Goal: Check status: Check status

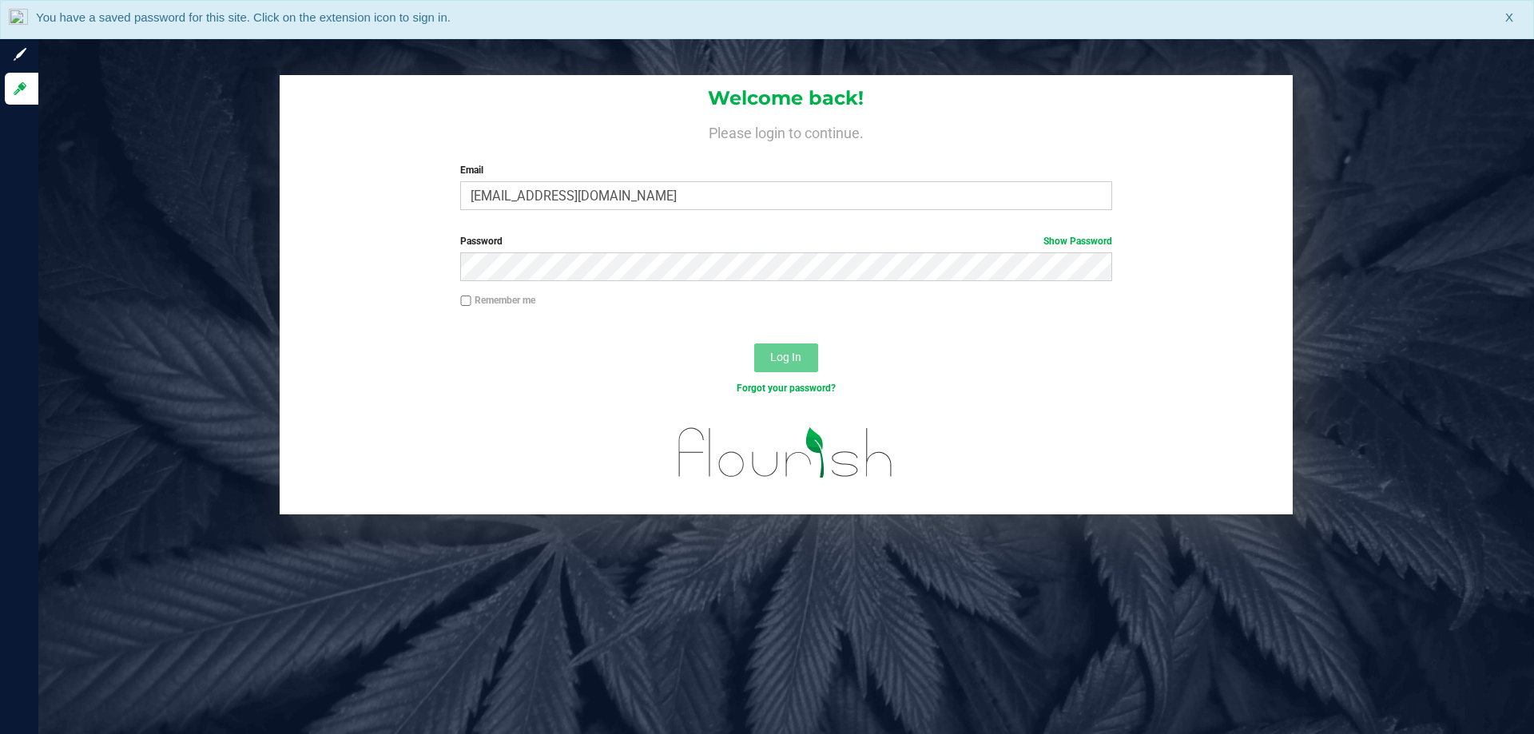
type input "[EMAIL_ADDRESS][DOMAIN_NAME]"
click at [754, 343] on button "Log In" at bounding box center [786, 357] width 64 height 29
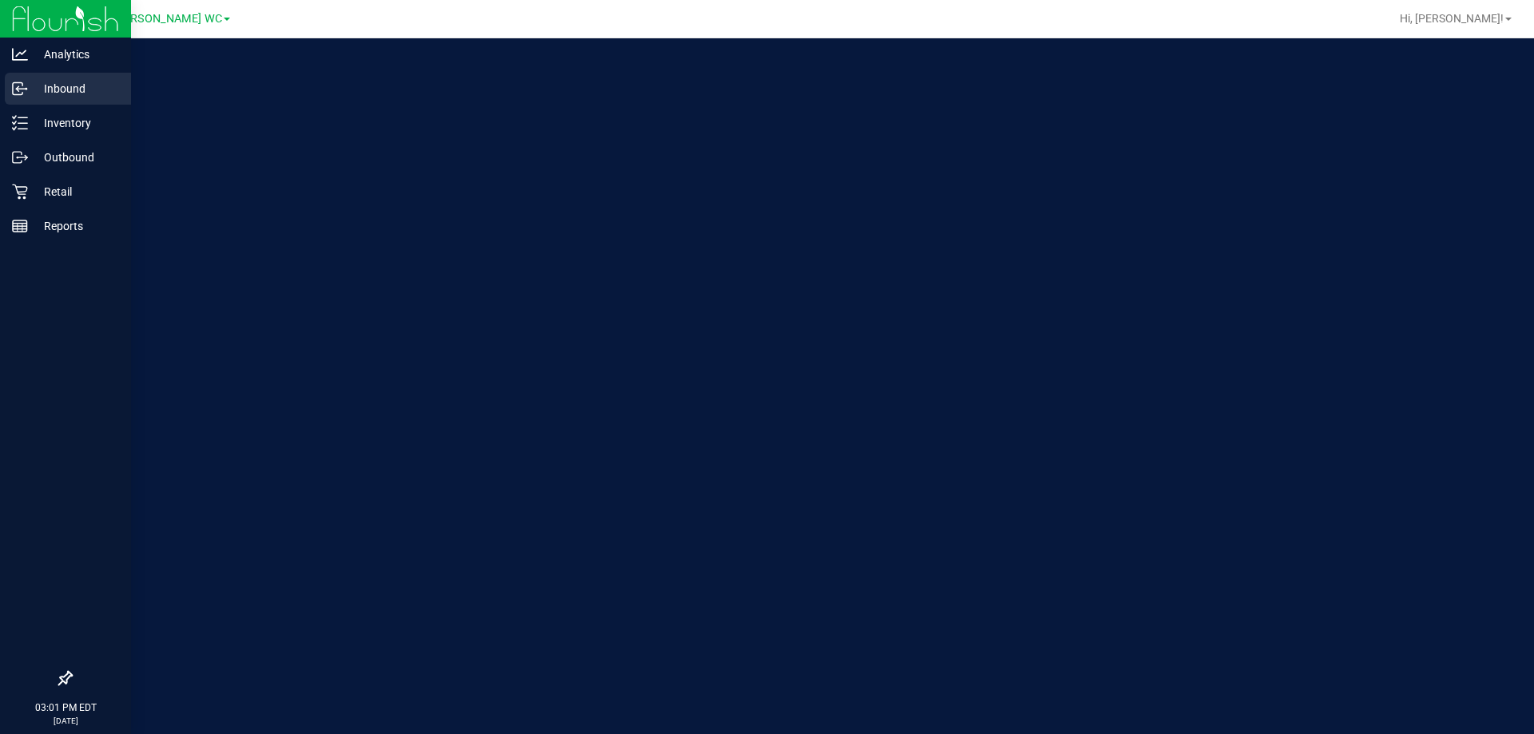
click at [54, 100] on div "Inbound" at bounding box center [68, 89] width 126 height 32
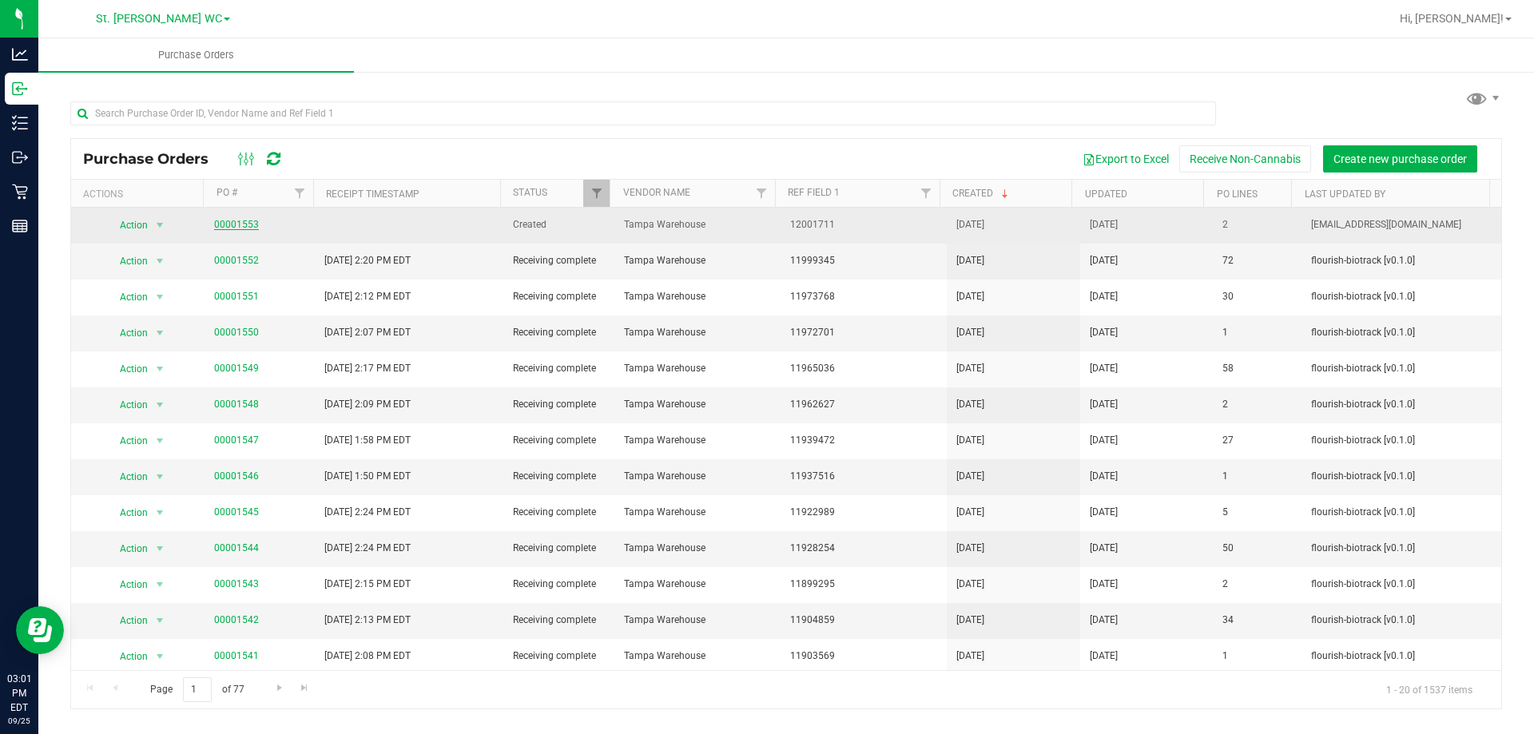
click at [248, 226] on link "00001553" at bounding box center [236, 224] width 45 height 11
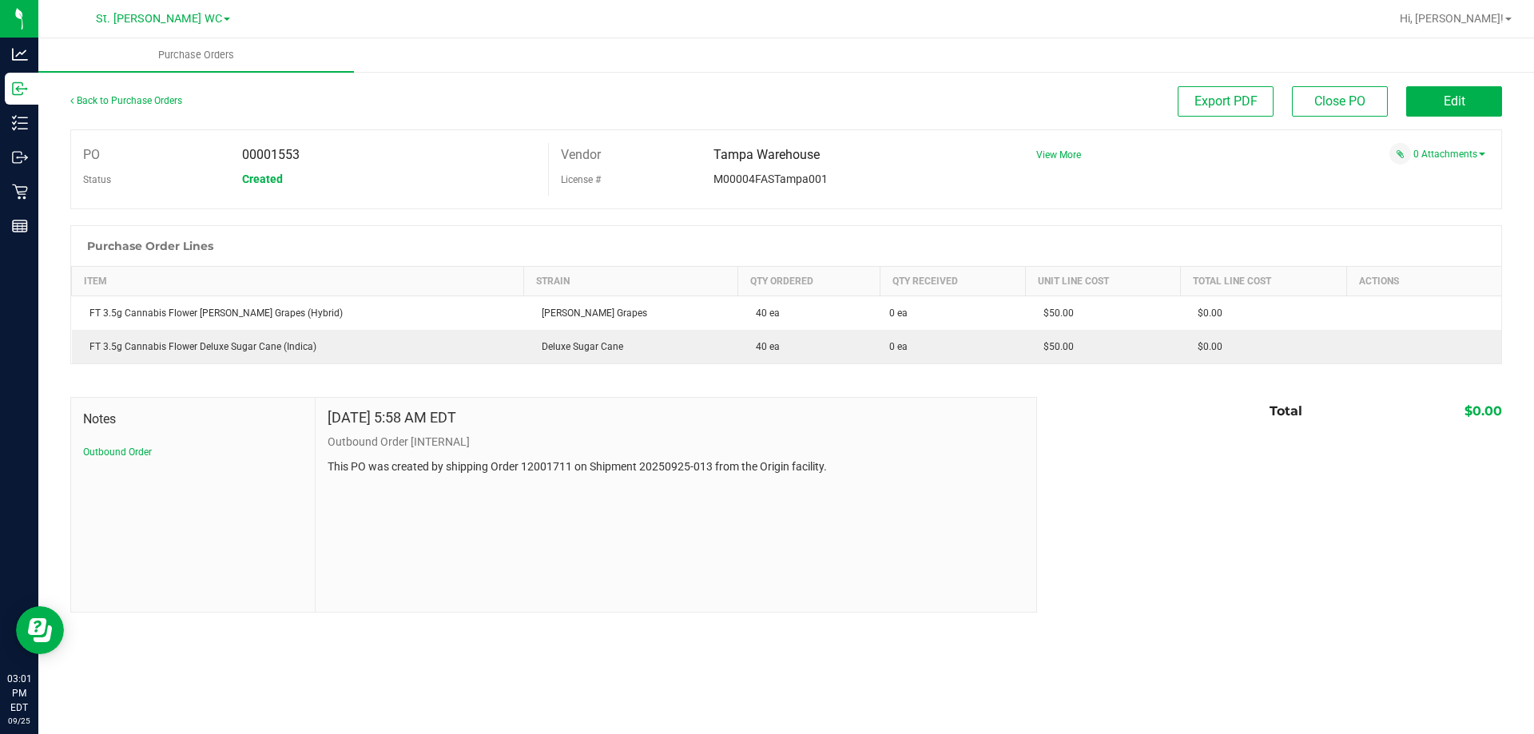
click at [142, 109] on div "Back to Purchase Orders" at bounding box center [249, 100] width 358 height 29
click at [143, 105] on link "Back to Purchase Orders" at bounding box center [126, 100] width 112 height 11
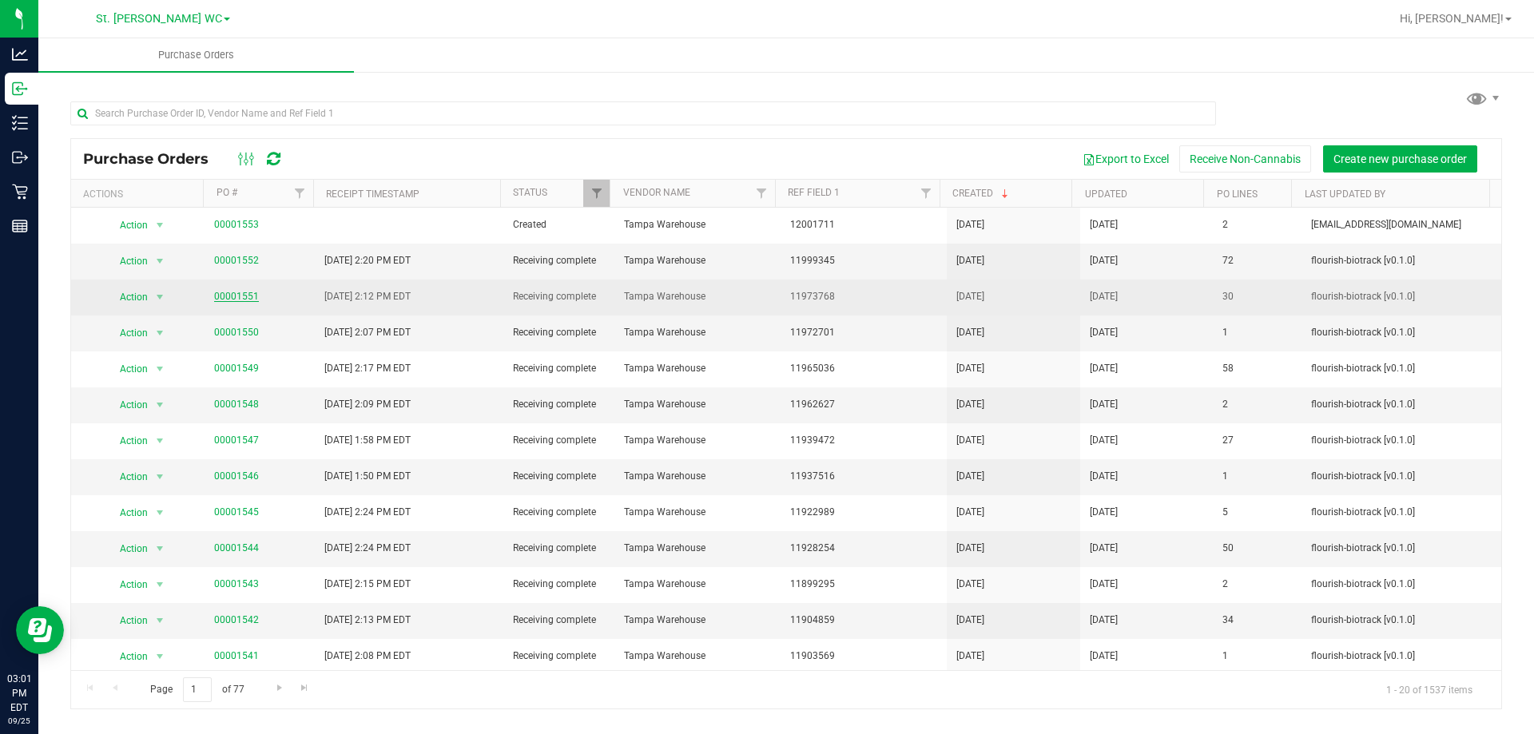
click at [233, 300] on link "00001551" at bounding box center [236, 296] width 45 height 11
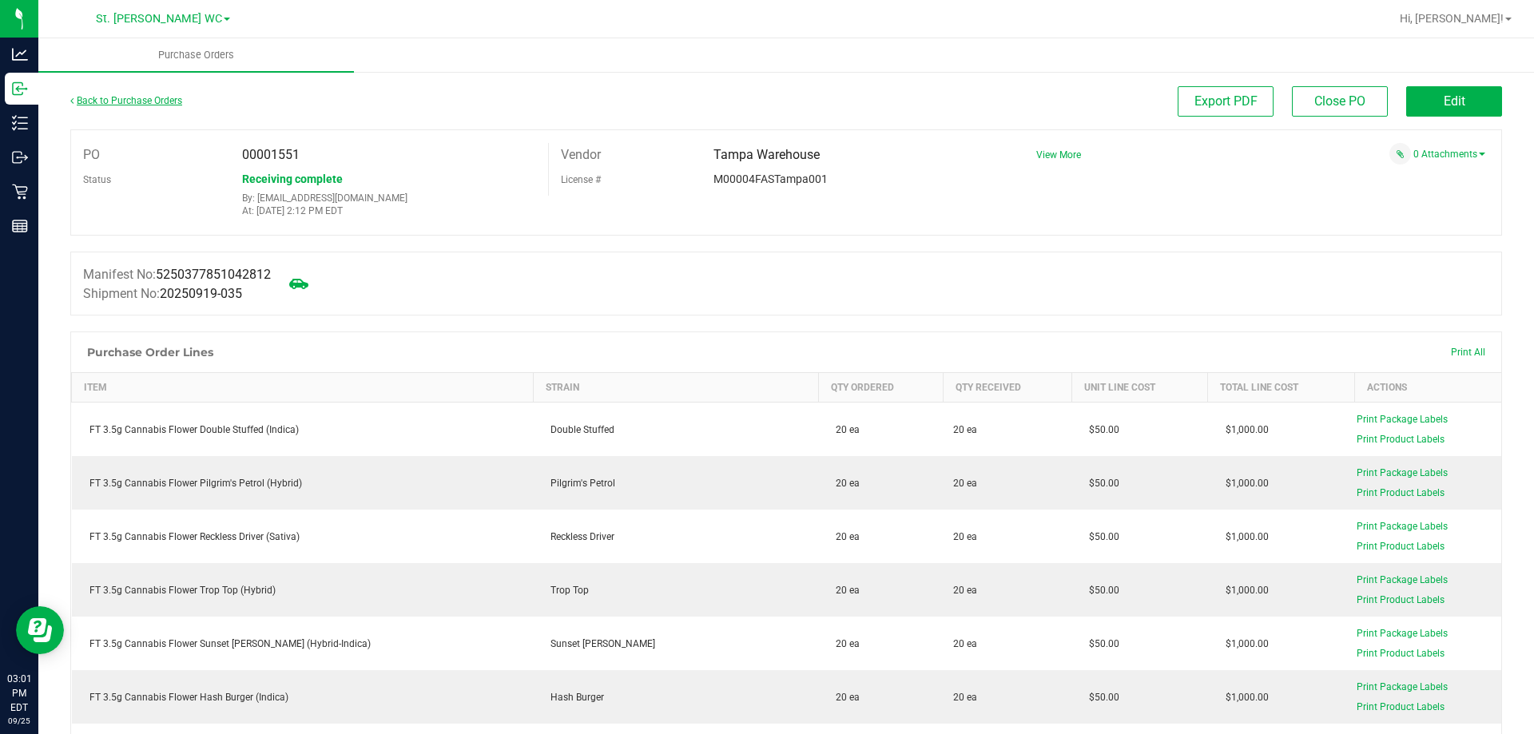
click at [130, 105] on link "Back to Purchase Orders" at bounding box center [126, 100] width 112 height 11
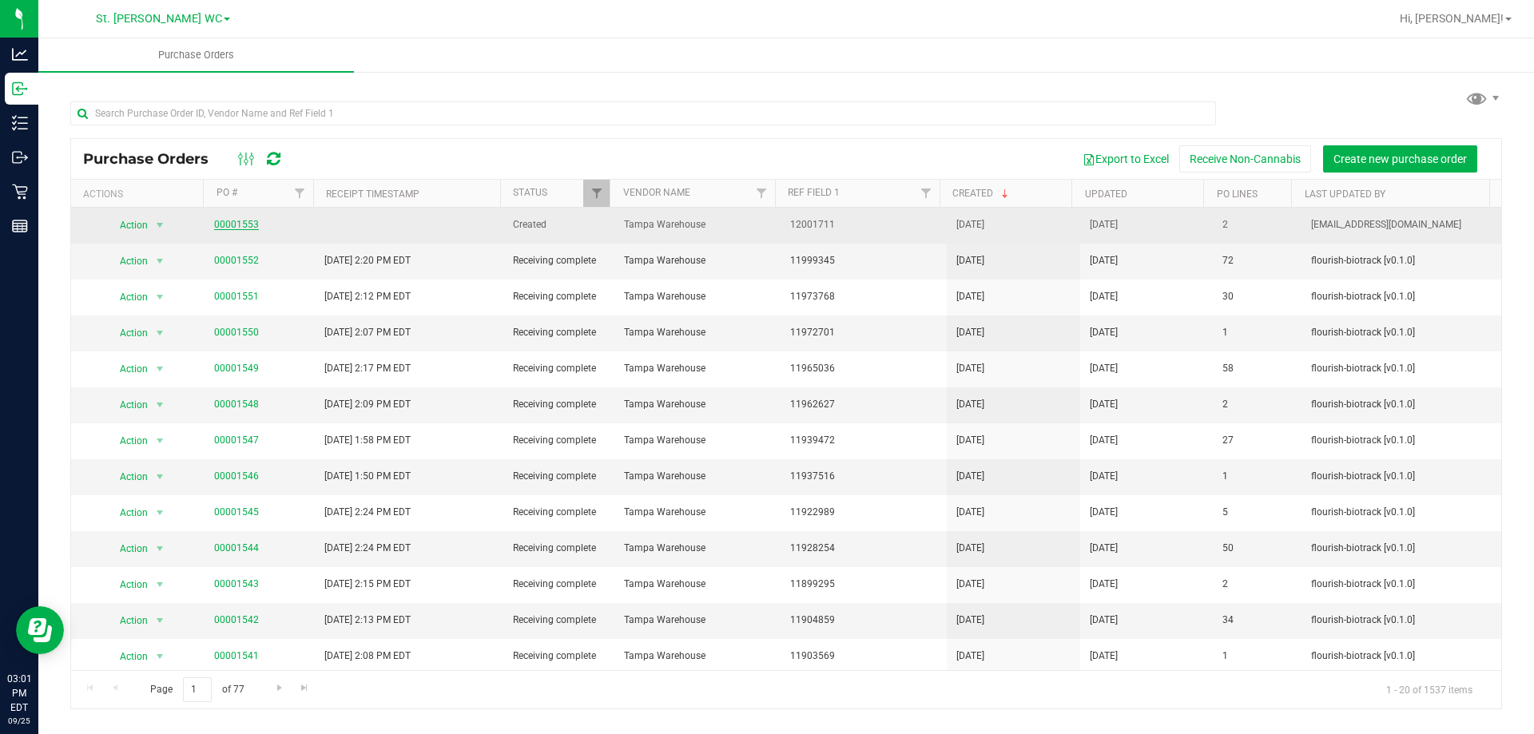
click at [227, 222] on link "00001553" at bounding box center [236, 224] width 45 height 11
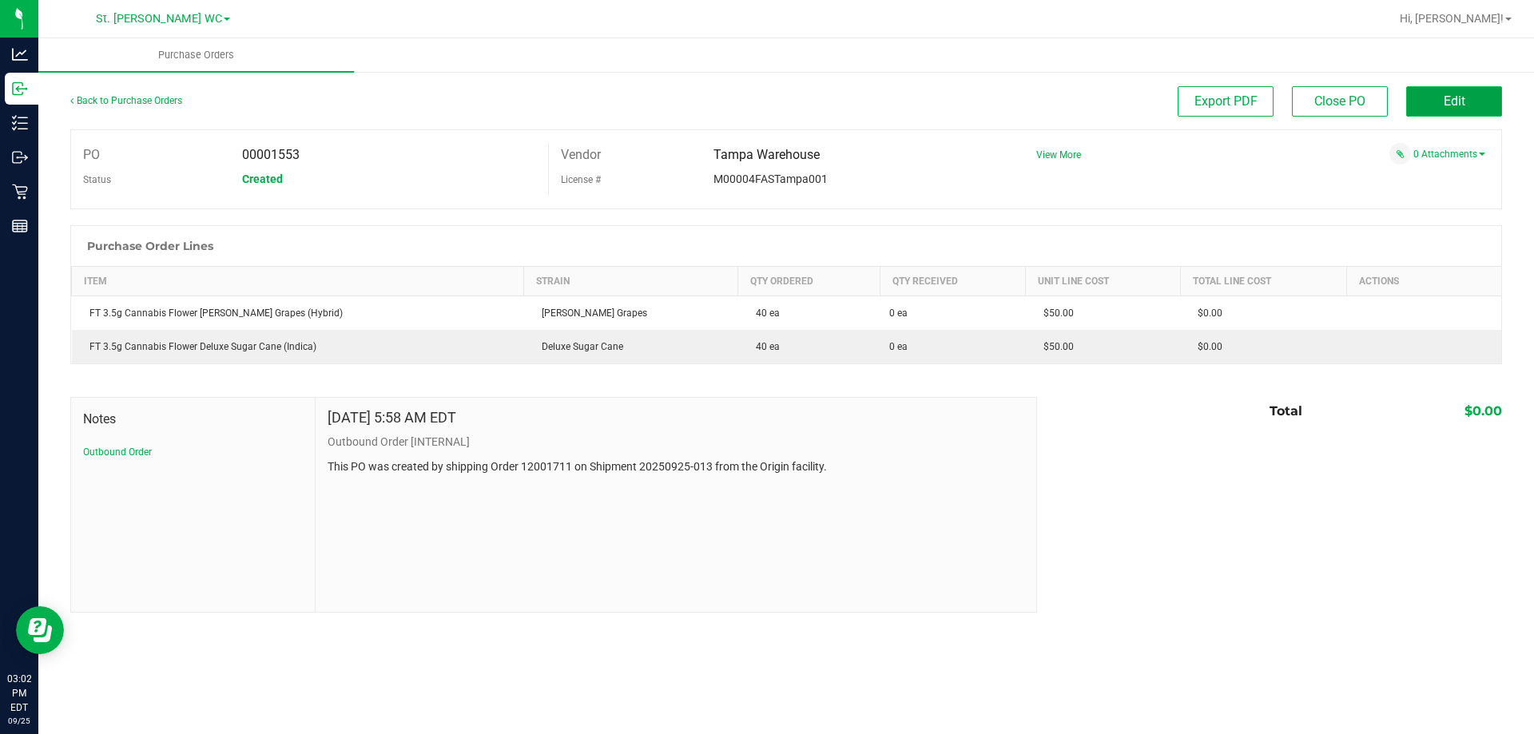
click at [1471, 105] on button "Edit" at bounding box center [1454, 101] width 96 height 30
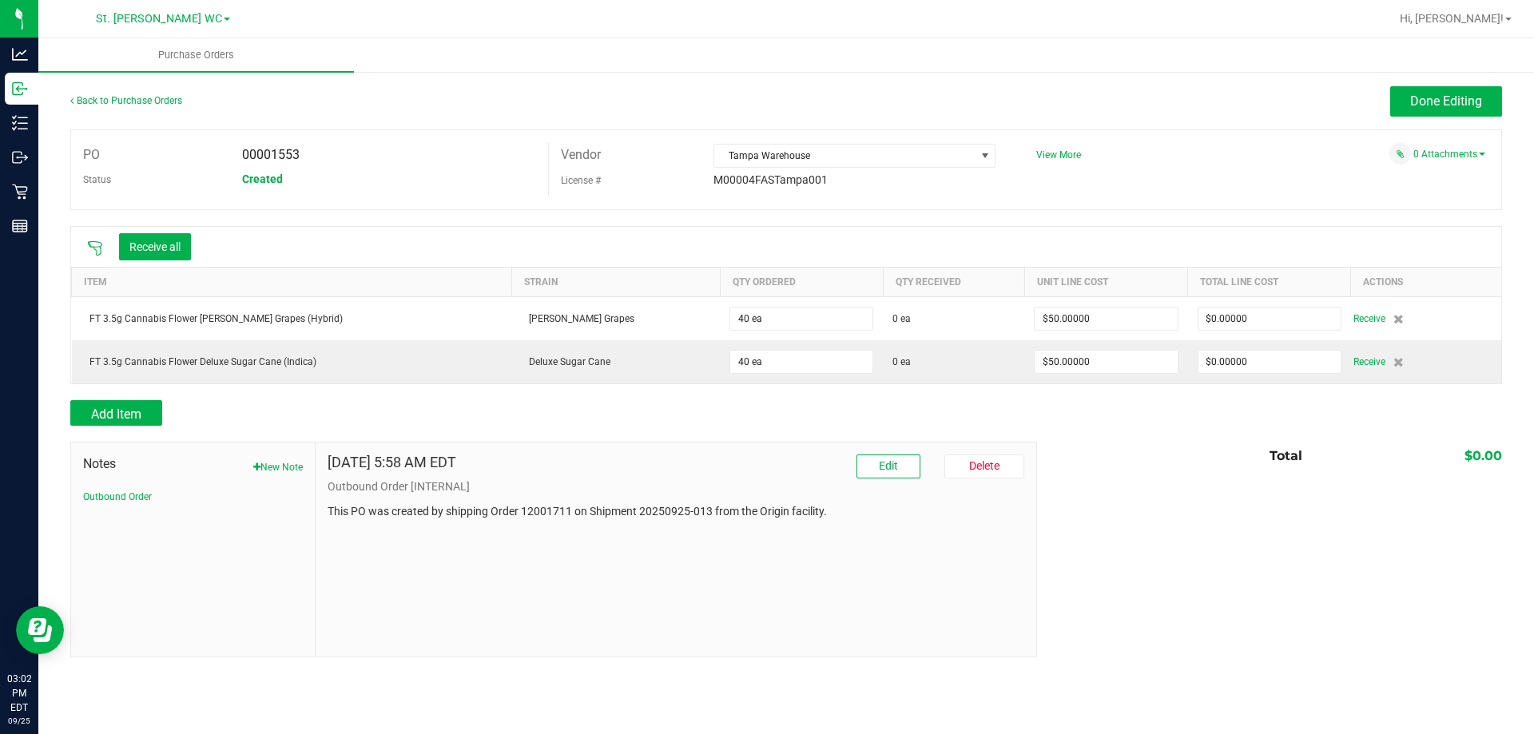
click at [97, 248] on icon at bounding box center [95, 248] width 16 height 16
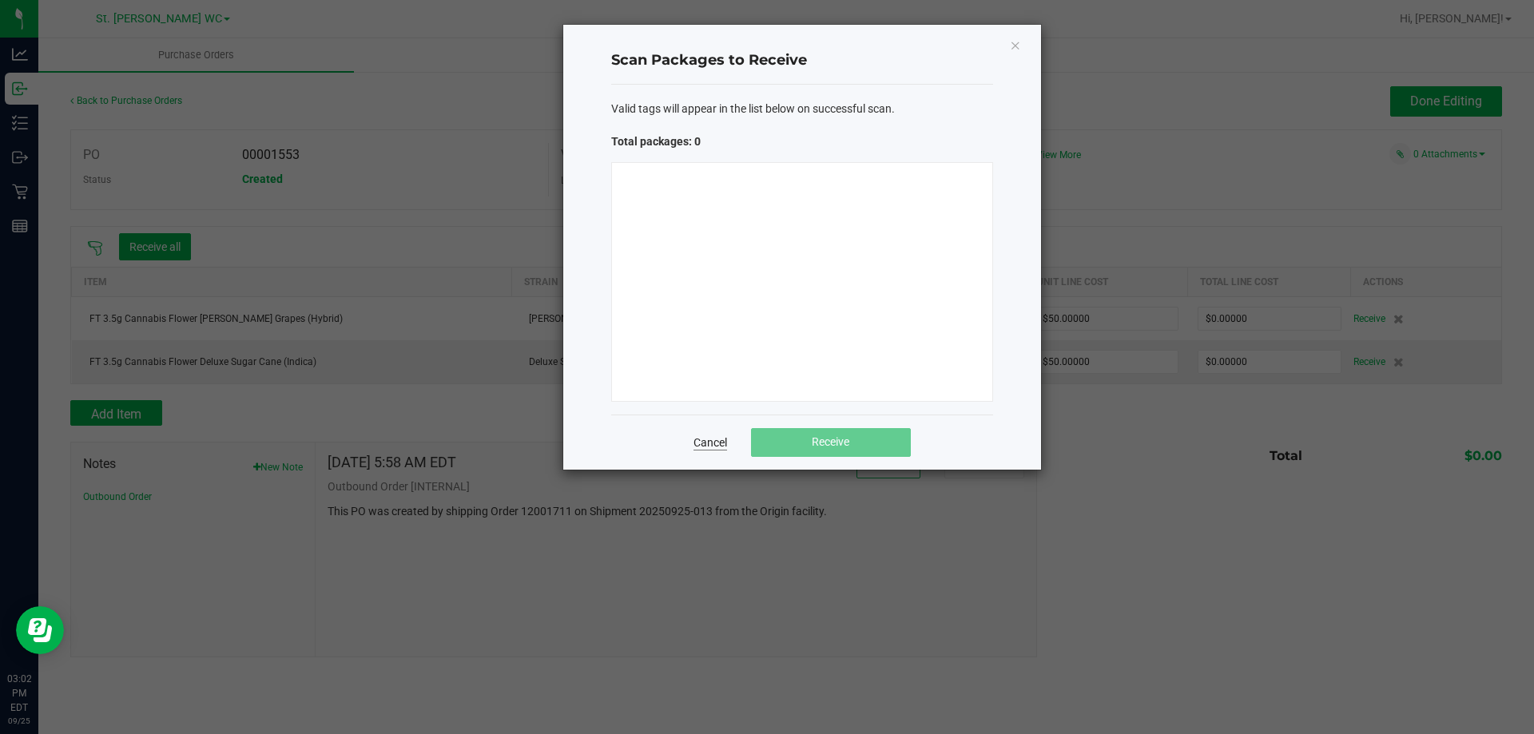
click at [716, 439] on link "Cancel" at bounding box center [710, 443] width 34 height 16
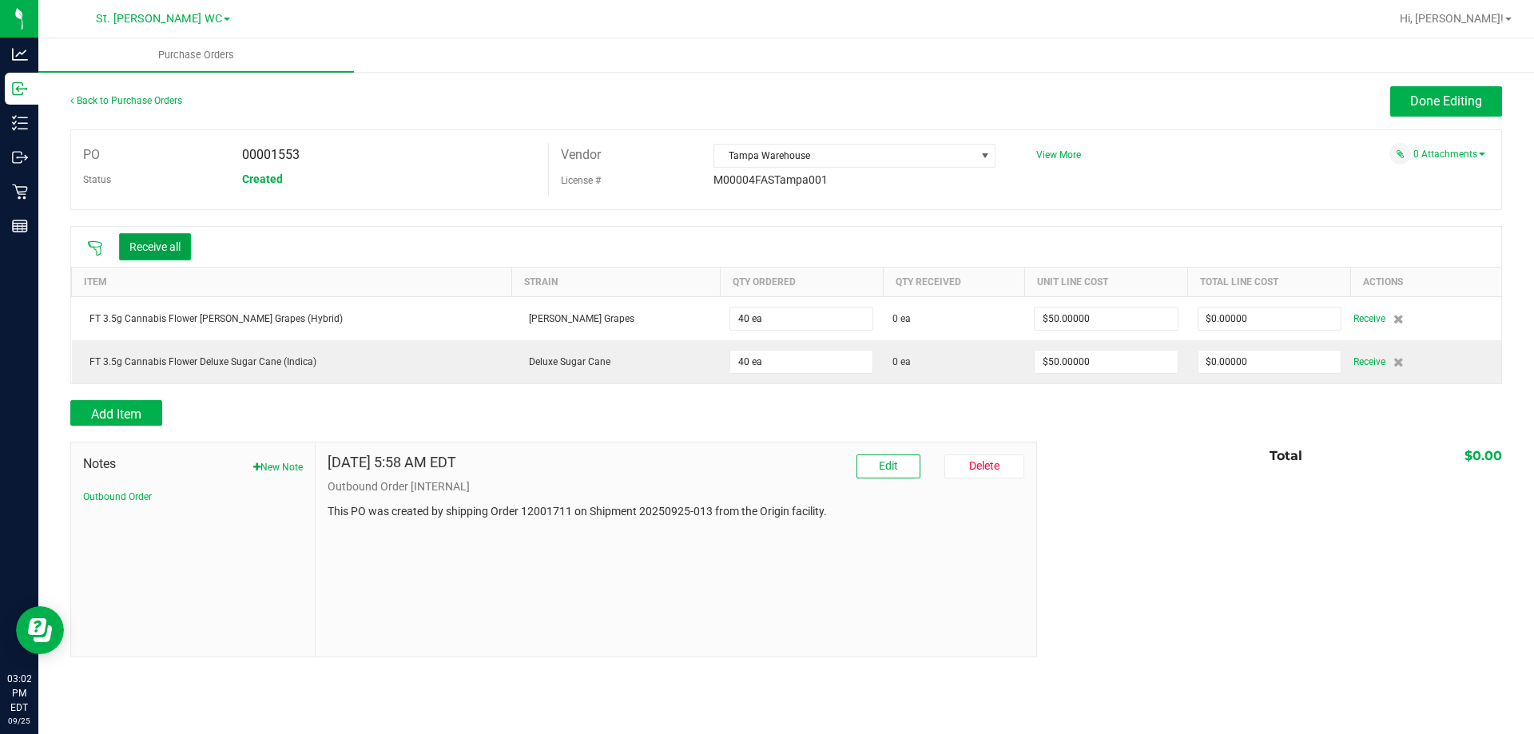
click at [153, 252] on button "Receive all" at bounding box center [155, 246] width 72 height 27
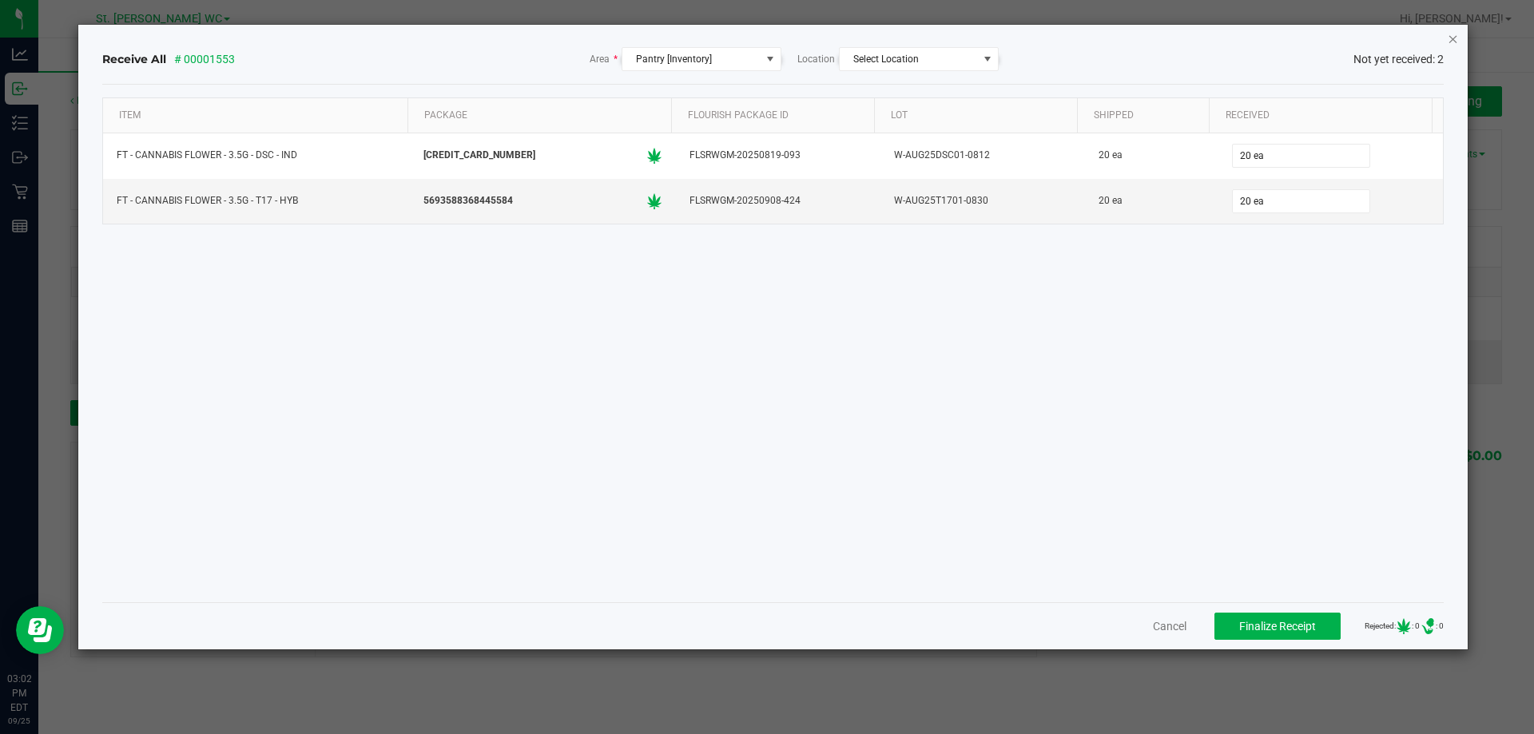
click at [1455, 39] on icon "Close" at bounding box center [1452, 38] width 11 height 19
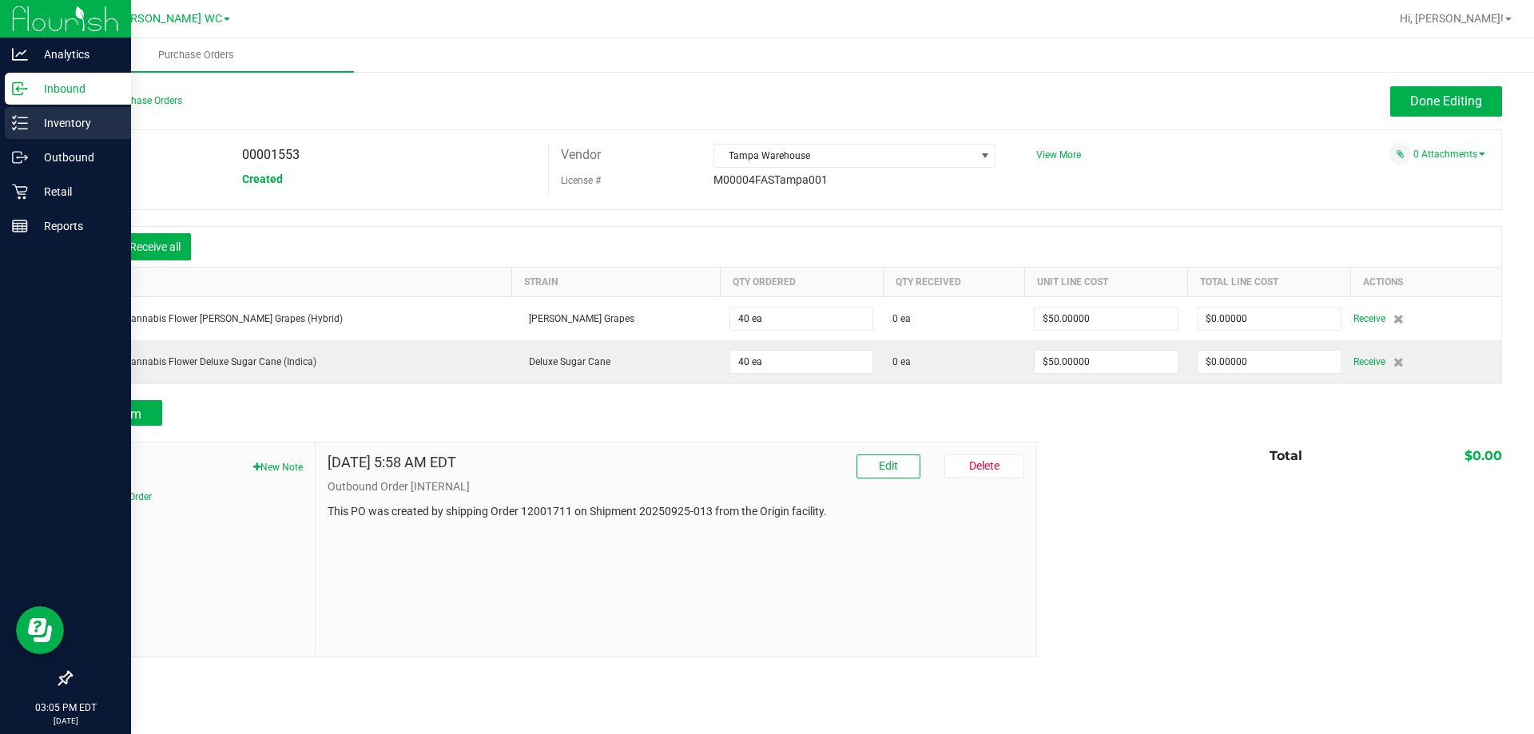
click at [26, 128] on icon at bounding box center [20, 123] width 16 height 16
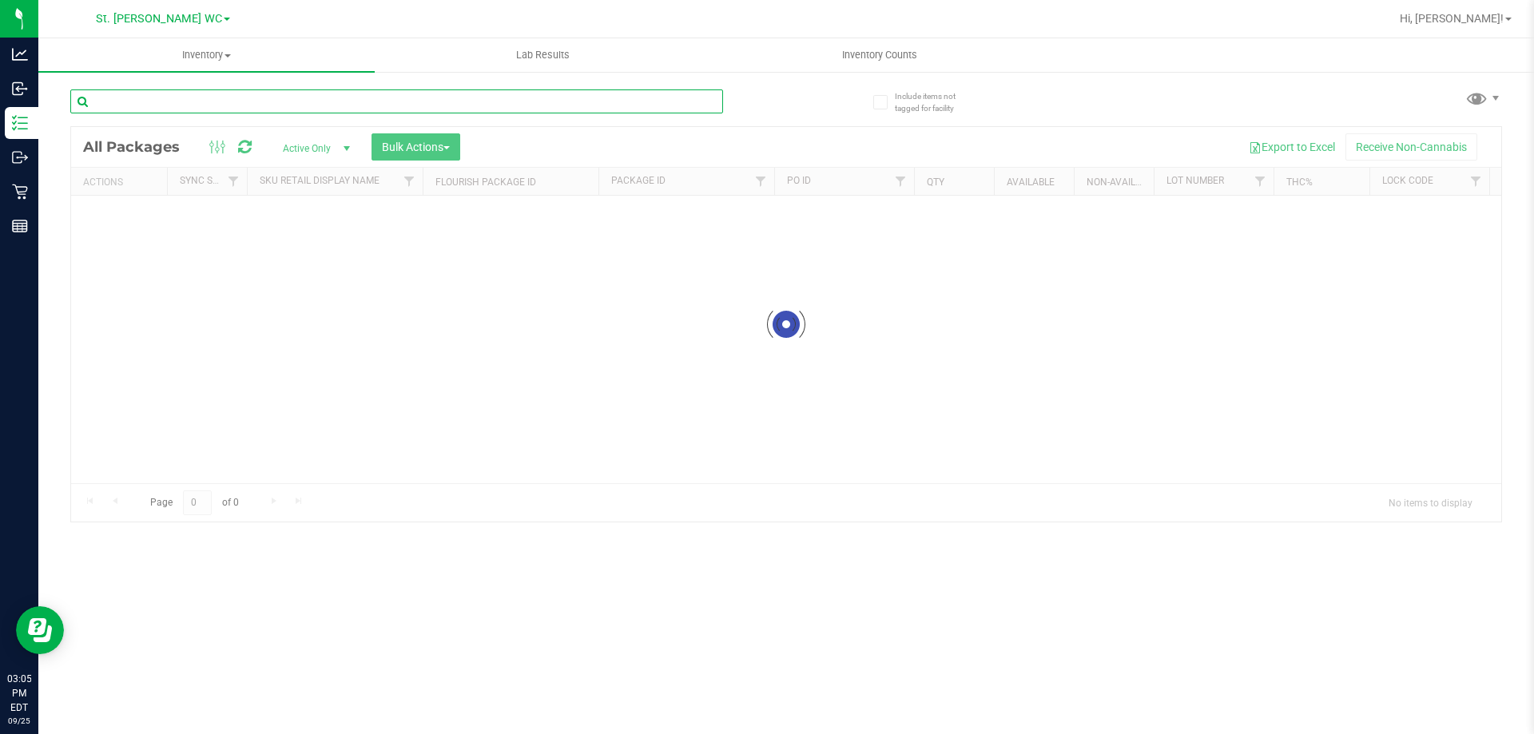
click at [169, 109] on input "text" at bounding box center [396, 101] width 653 height 24
click at [261, 109] on input "2861752451062876" at bounding box center [396, 101] width 653 height 24
click at [243, 111] on input "2861752451062876" at bounding box center [396, 101] width 653 height 24
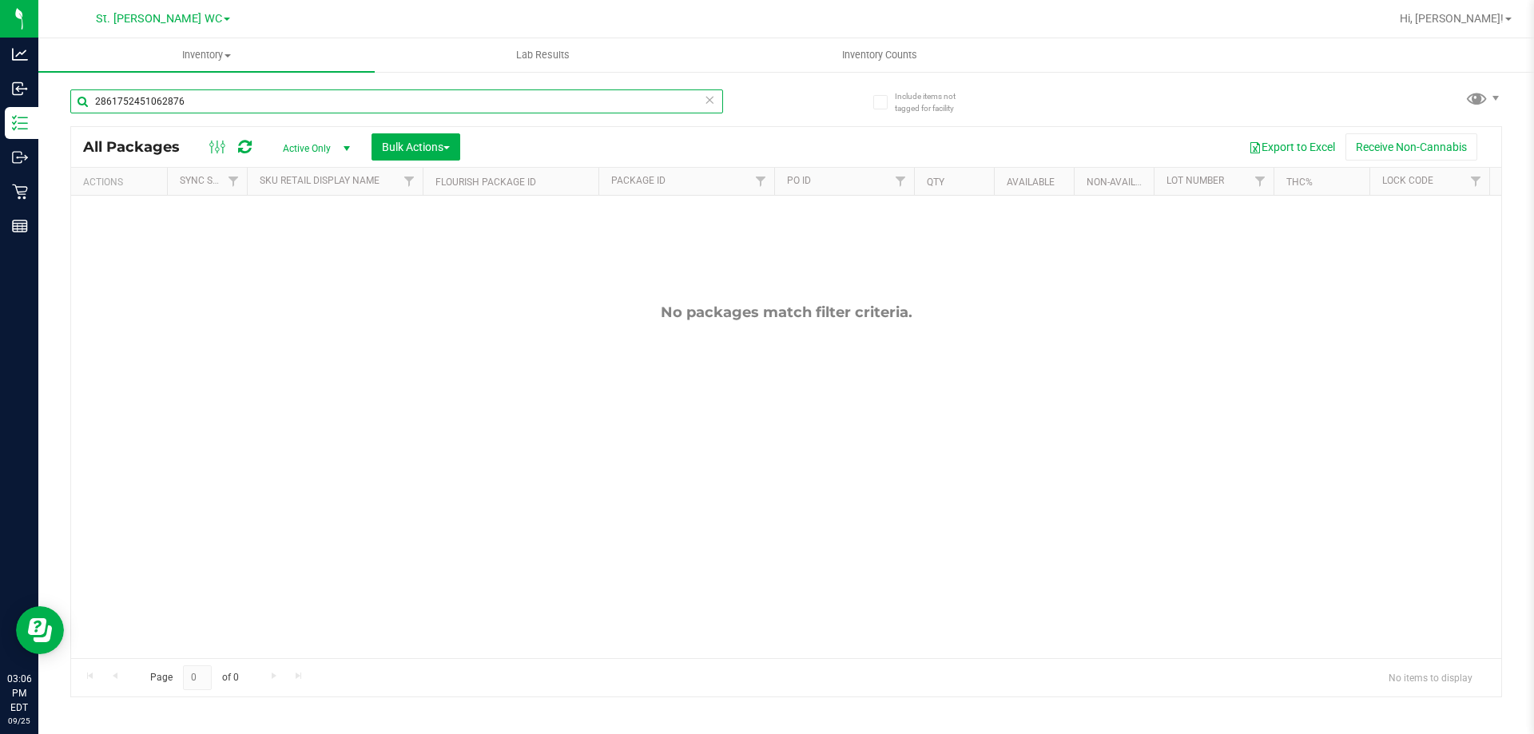
click at [243, 111] on input "2861752451062876" at bounding box center [396, 101] width 653 height 24
type input "8326127146008946"
click at [247, 107] on input "8326127146008946" at bounding box center [396, 101] width 653 height 24
click at [250, 109] on input "8326127146008946" at bounding box center [396, 101] width 653 height 24
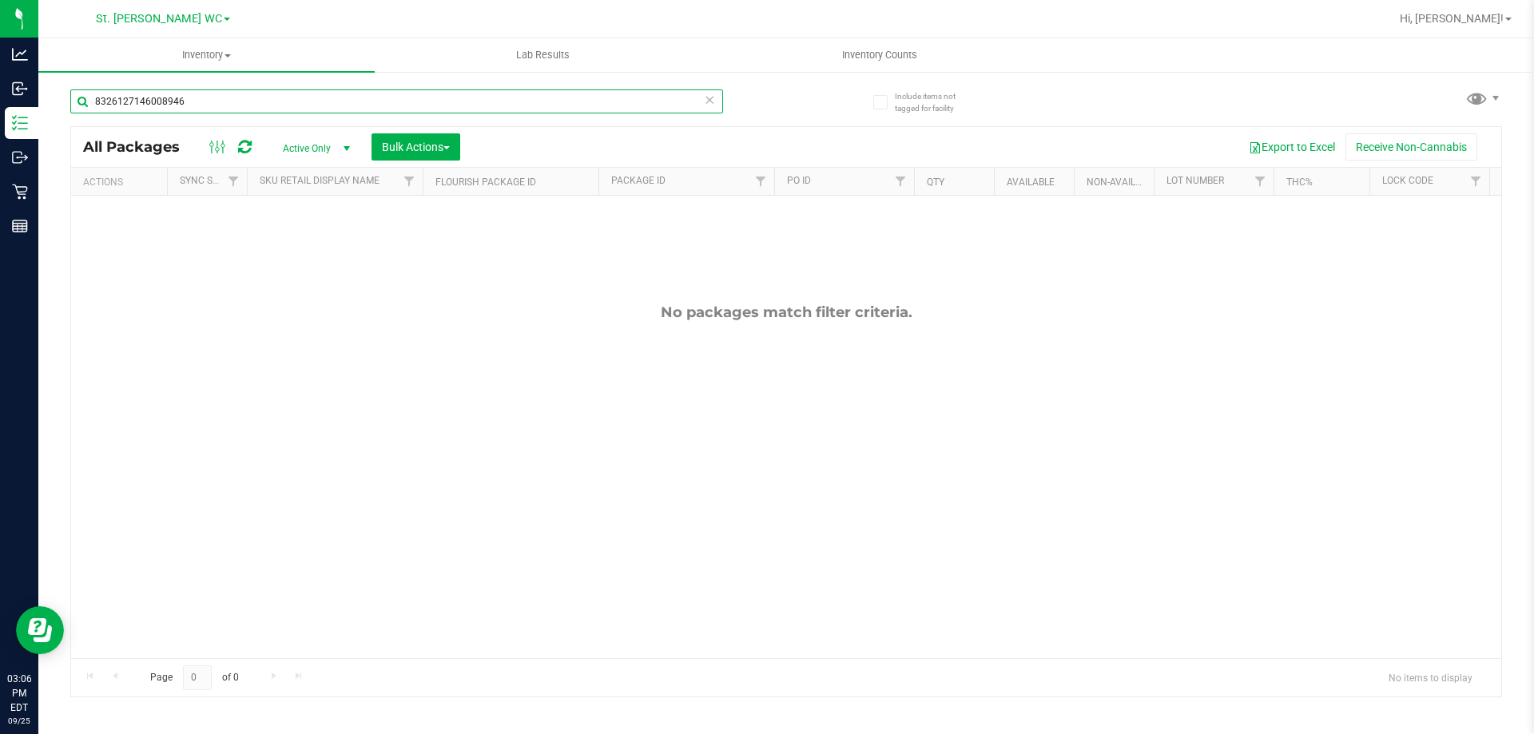
click at [250, 109] on input "8326127146008946" at bounding box center [396, 101] width 653 height 24
click at [336, 113] on input "8326127146008946" at bounding box center [396, 101] width 653 height 24
